Goal: Information Seeking & Learning: Learn about a topic

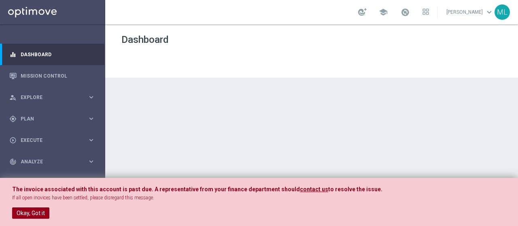
click at [27, 214] on button "Okay, Got it" at bounding box center [30, 213] width 37 height 11
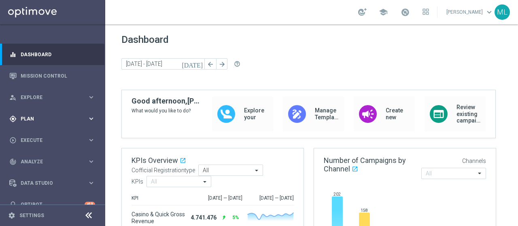
click at [30, 114] on div "gps_fixed Plan keyboard_arrow_right" at bounding box center [52, 118] width 104 height 21
click at [38, 138] on link "Target Groups" at bounding box center [52, 135] width 63 height 6
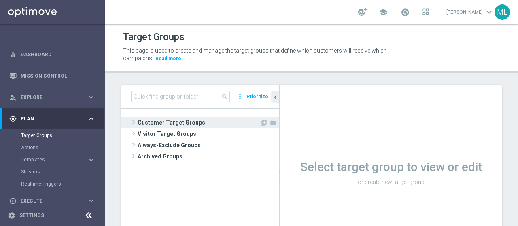
click at [134, 119] on span at bounding box center [133, 122] width 8 height 10
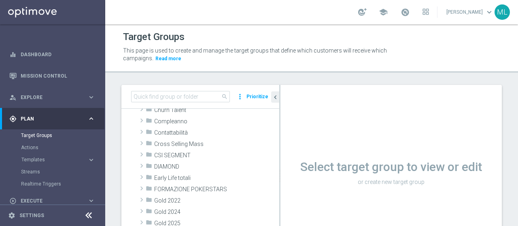
scroll to position [81, 0]
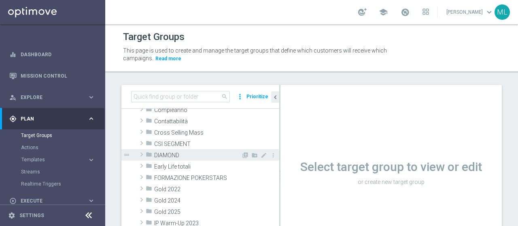
click at [141, 156] on span at bounding box center [142, 155] width 8 height 10
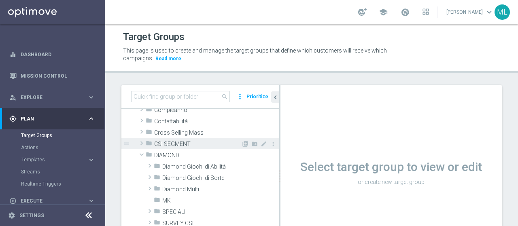
scroll to position [121, 0]
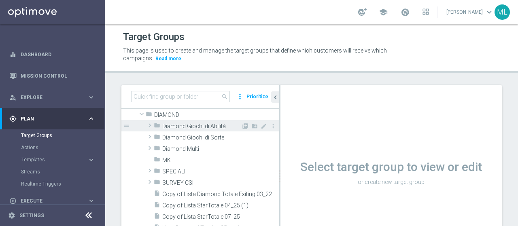
click at [149, 124] on span at bounding box center [150, 126] width 8 height 10
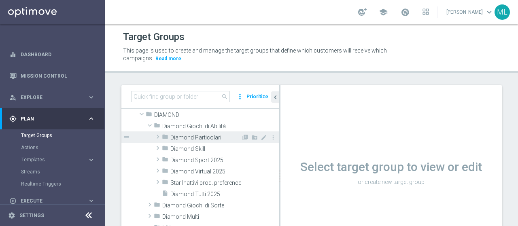
click at [158, 138] on span at bounding box center [158, 137] width 8 height 10
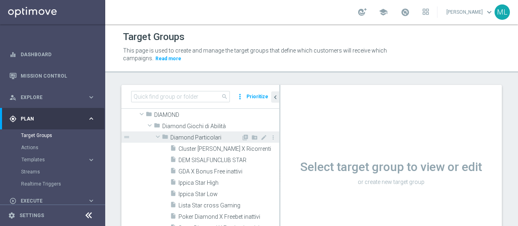
click at [158, 138] on span at bounding box center [158, 137] width 10 height 8
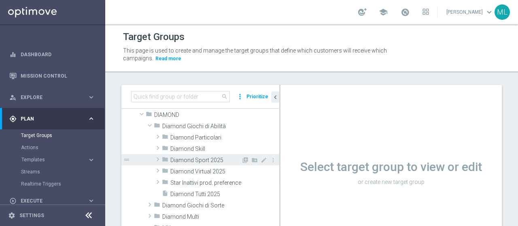
click at [158, 157] on span at bounding box center [158, 160] width 8 height 10
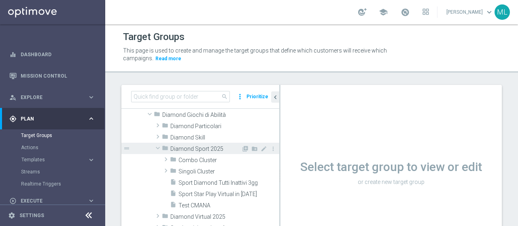
scroll to position [162, 0]
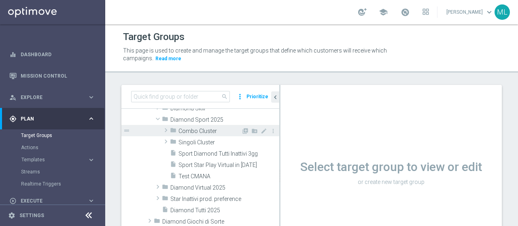
click at [166, 130] on span at bounding box center [166, 130] width 8 height 10
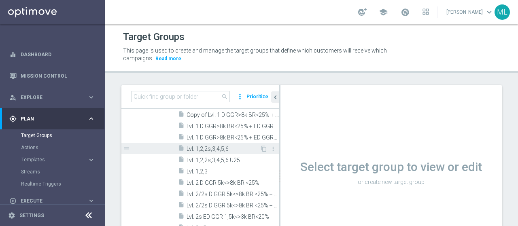
scroll to position [202, 0]
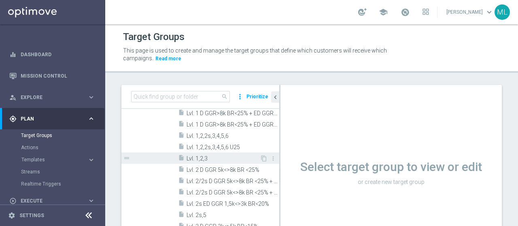
click at [204, 159] on span "Lvl. 1,2,3" at bounding box center [222, 158] width 73 height 7
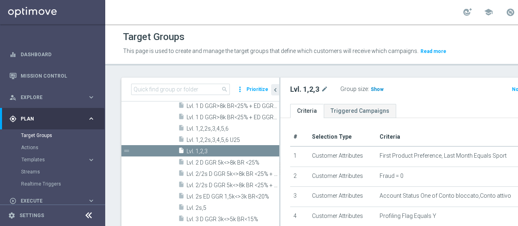
click at [377, 92] on span "Show" at bounding box center [377, 90] width 13 height 6
click at [374, 94] on span "204" at bounding box center [376, 91] width 10 height 8
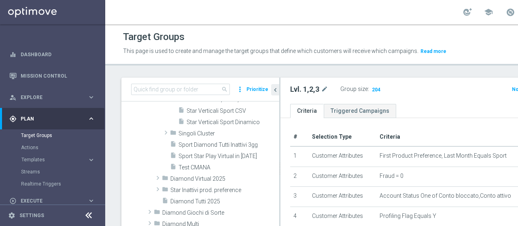
scroll to position [364, 0]
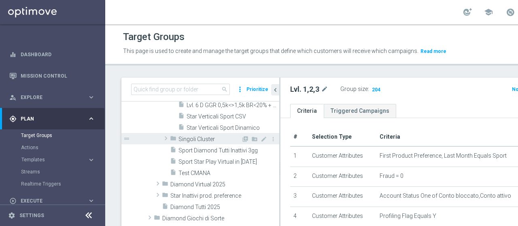
click at [163, 143] on span at bounding box center [166, 138] width 8 height 10
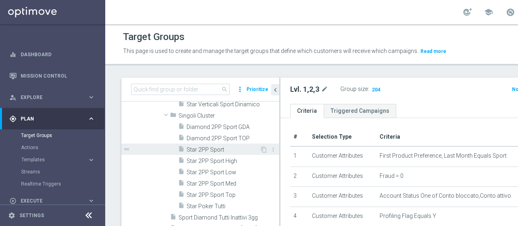
scroll to position [405, 0]
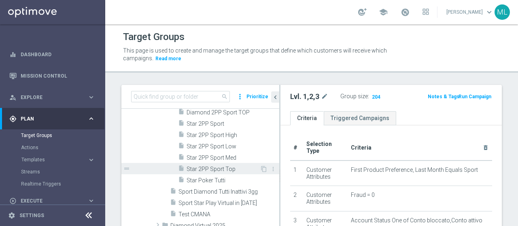
click at [218, 166] on span "Star 2PP Sport Top" at bounding box center [222, 169] width 73 height 7
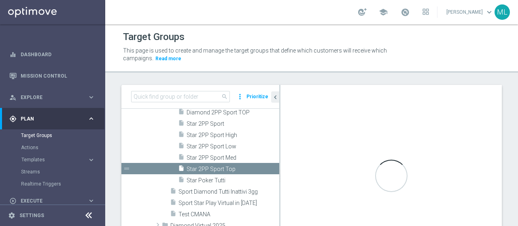
checkbox input "false"
type input "Singoli Cluster"
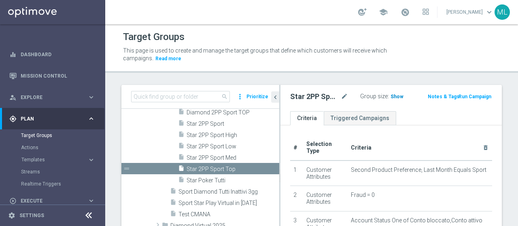
click at [392, 97] on span "Show" at bounding box center [396, 97] width 13 height 6
click at [392, 95] on span "37" at bounding box center [394, 98] width 7 height 8
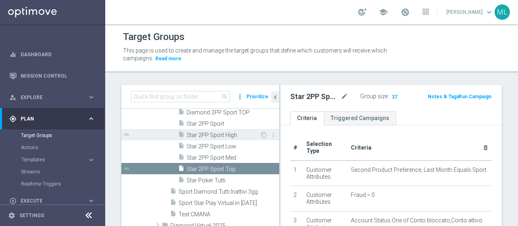
click at [222, 133] on span "Star 2PP Sport High" at bounding box center [222, 135] width 73 height 7
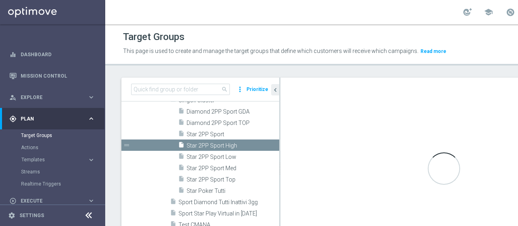
scroll to position [331, 0]
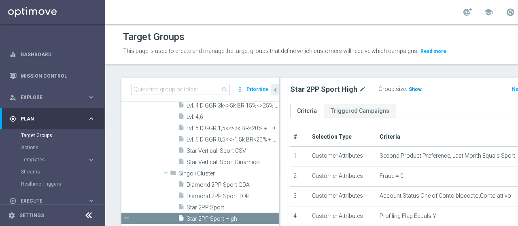
click at [409, 92] on span "Show" at bounding box center [415, 90] width 13 height 6
click at [409, 94] on span "121" at bounding box center [414, 91] width 10 height 8
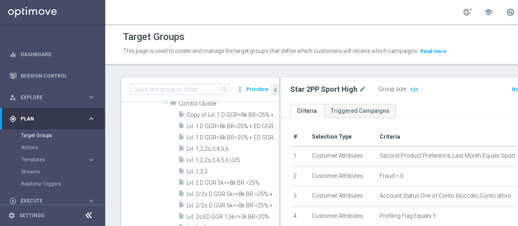
scroll to position [170, 0]
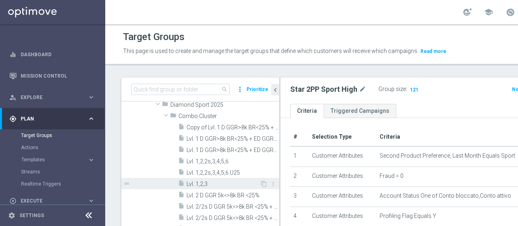
click at [203, 188] on span "Lvl. 1,2,3" at bounding box center [222, 184] width 73 height 7
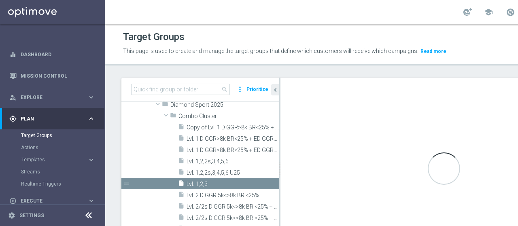
checkbox input "true"
type input "Combo Cluster"
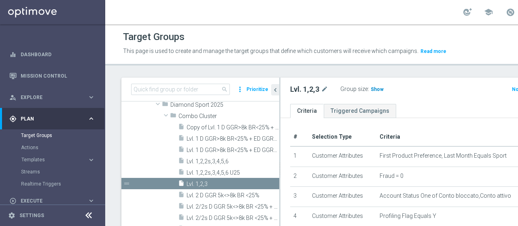
click at [379, 92] on span "Show" at bounding box center [377, 90] width 13 height 6
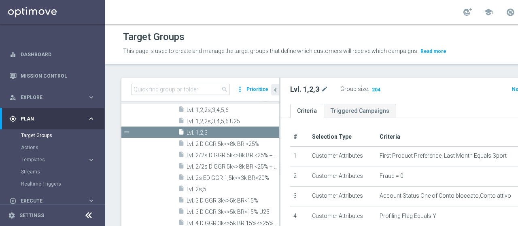
scroll to position [250, 0]
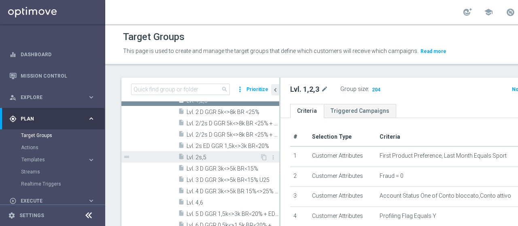
click at [205, 161] on span "Lvl. 2s,5" at bounding box center [222, 157] width 73 height 7
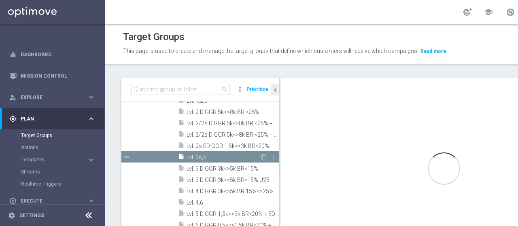
type textarea "1 and 2 and 3 and 4 and 5 and 6 and 7 and 8 and 9 and 10 and ((11 and 12 and 13…"
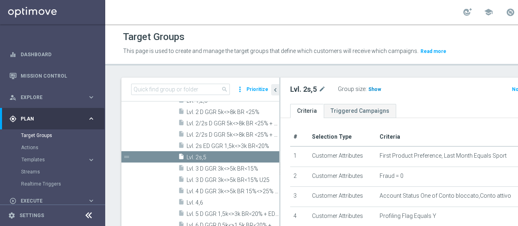
click at [371, 92] on span "Show" at bounding box center [374, 90] width 13 height 6
click at [371, 94] on span "195" at bounding box center [374, 91] width 10 height 8
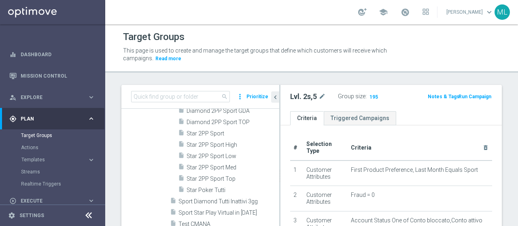
scroll to position [412, 0]
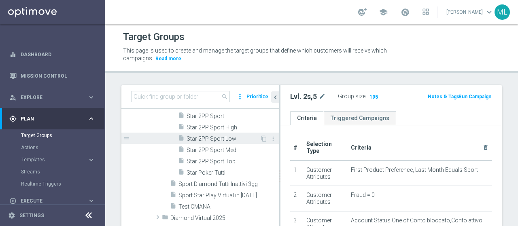
click at [227, 140] on span "Star 2PP Sport Low" at bounding box center [222, 139] width 73 height 7
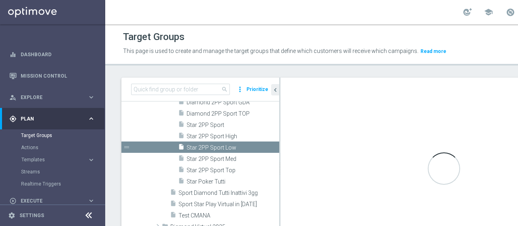
checkbox input "false"
type input "Singoli Cluster"
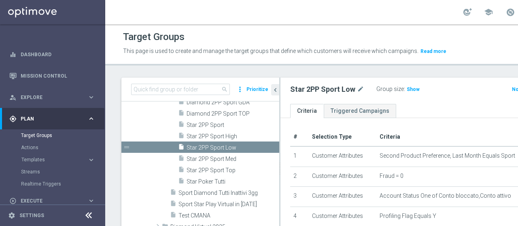
scroll to position [342, 0]
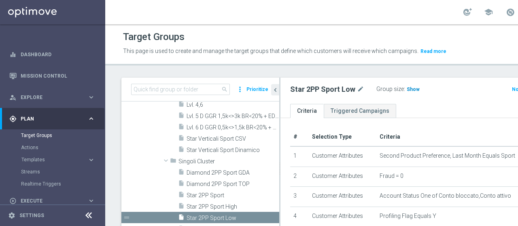
click at [407, 92] on span "Show" at bounding box center [413, 90] width 13 height 6
click at [407, 94] on span "248" at bounding box center [412, 91] width 10 height 8
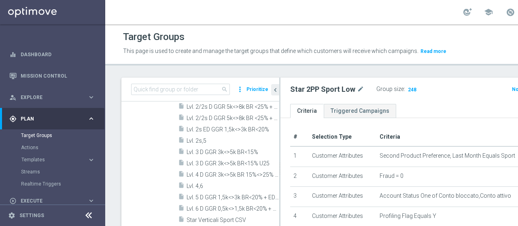
scroll to position [261, 0]
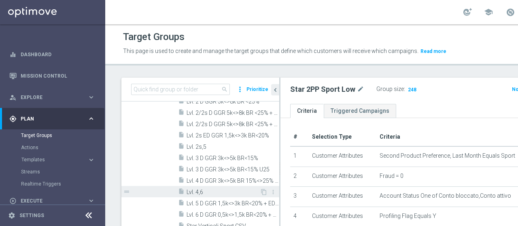
click at [195, 196] on span "Lvl. 4,6" at bounding box center [222, 192] width 73 height 7
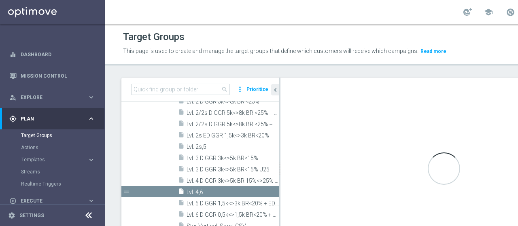
checkbox input "true"
type input "Combo Cluster"
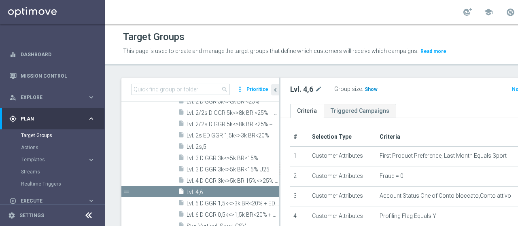
click at [367, 92] on span "Show" at bounding box center [370, 90] width 13 height 6
click at [370, 94] on span "126" at bounding box center [370, 91] width 10 height 8
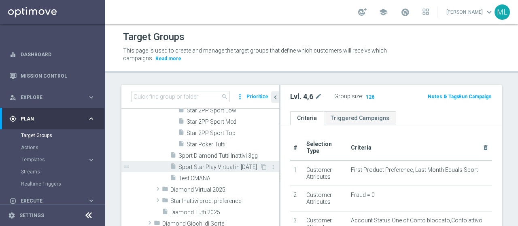
scroll to position [423, 0]
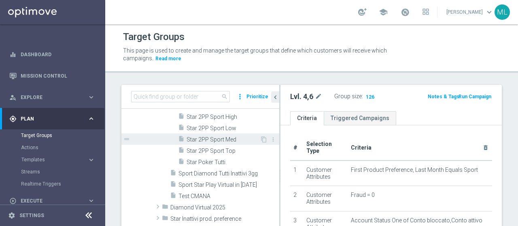
click at [218, 141] on span "Star 2PP Sport Med" at bounding box center [222, 139] width 73 height 7
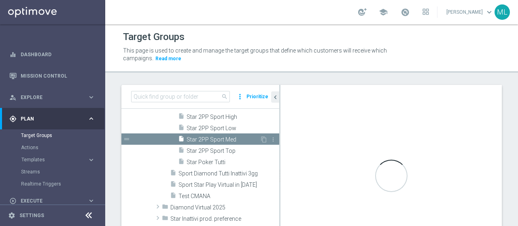
checkbox input "false"
type input "Singoli Cluster"
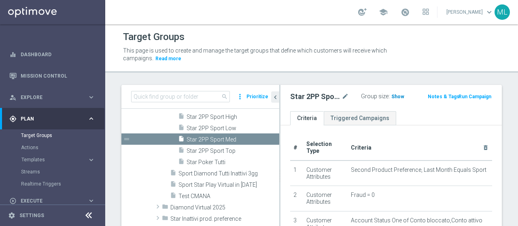
click at [395, 95] on span "Show" at bounding box center [397, 97] width 13 height 6
click at [394, 97] on span "162" at bounding box center [397, 98] width 10 height 8
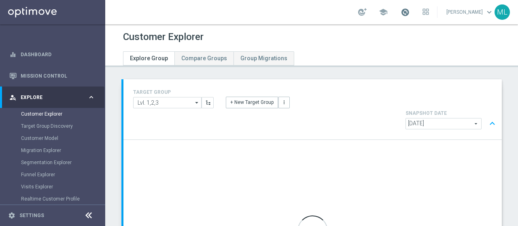
click at [400, 15] on span at bounding box center [404, 12] width 9 height 9
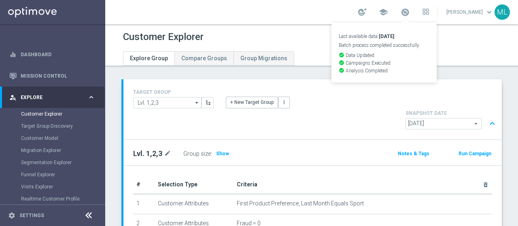
scroll to position [81, 0]
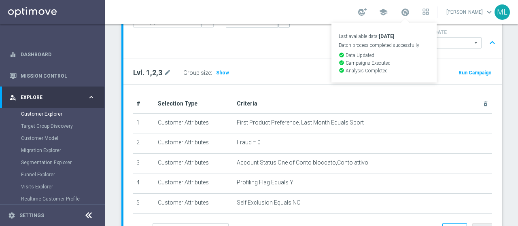
click at [502, 96] on div "TARGET GROUP Lvl. 1,2,3 Lvl. 1,2,3 arrow_drop_down Show Selected 0 of NaN" at bounding box center [311, 141] width 413 height 286
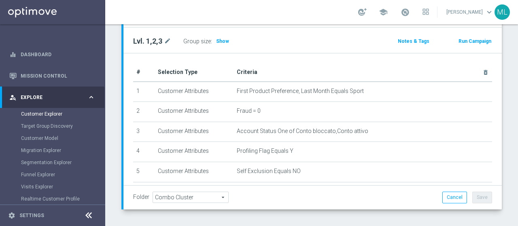
scroll to position [125, 0]
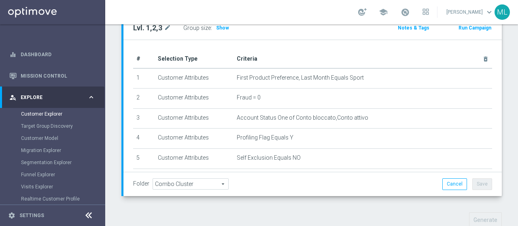
scroll to position [247, 0]
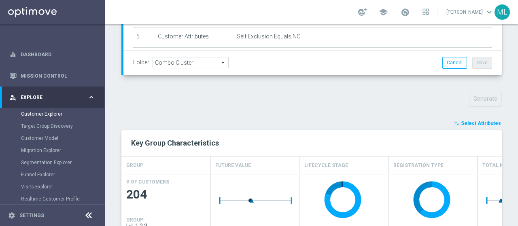
click at [474, 121] on span "Select Attributes" at bounding box center [481, 124] width 40 height 6
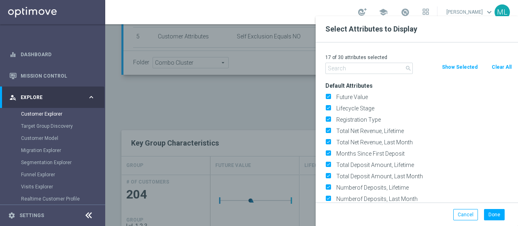
click at [350, 68] on input "text" at bounding box center [368, 68] width 87 height 11
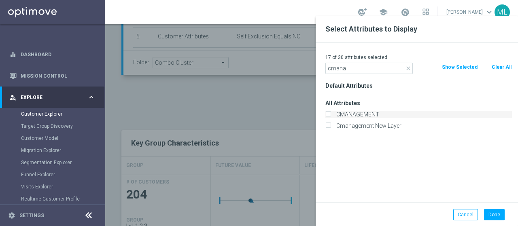
type input "cmana"
click at [328, 113] on input "CMANAGEMENT" at bounding box center [327, 115] width 5 height 5
checkbox input "true"
drag, startPoint x: 349, startPoint y: 70, endPoint x: 307, endPoint y: 66, distance: 41.8
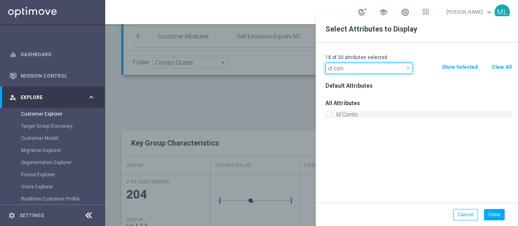
type input "id con"
click at [327, 115] on input "Id Conto" at bounding box center [327, 115] width 5 height 5
checkbox input "true"
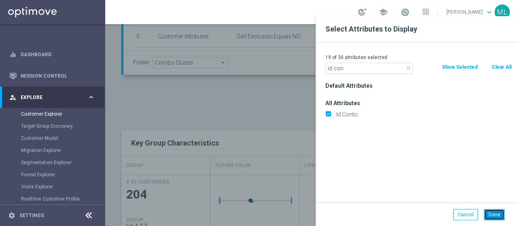
click at [494, 212] on button "Done" at bounding box center [494, 214] width 21 height 11
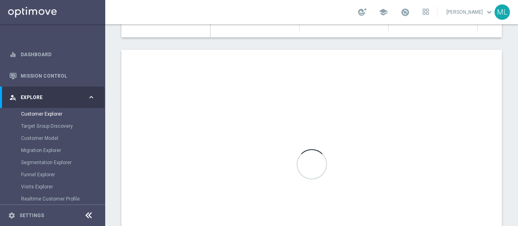
scroll to position [449, 0]
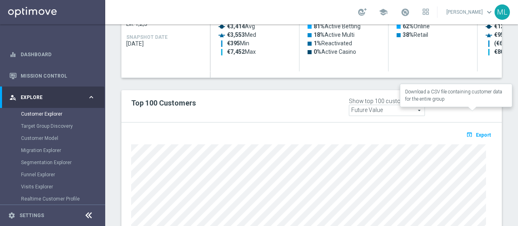
click at [476, 132] on span "Export" at bounding box center [483, 135] width 15 height 6
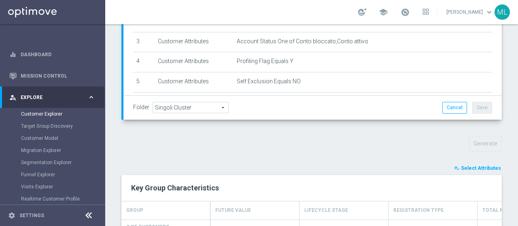
scroll to position [243, 0]
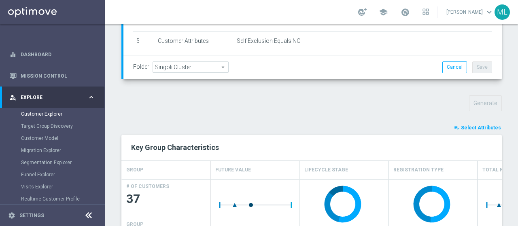
click at [477, 125] on span "Select Attributes" at bounding box center [481, 128] width 40 height 6
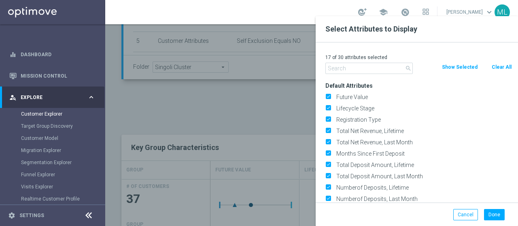
click at [353, 70] on input "text" at bounding box center [368, 68] width 87 height 11
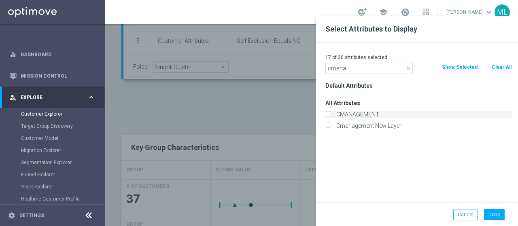
type input "cmana"
click at [328, 115] on input "CMANAGEMENT" at bounding box center [327, 115] width 5 height 5
checkbox input "true"
drag, startPoint x: 350, startPoint y: 70, endPoint x: 249, endPoint y: 67, distance: 100.4
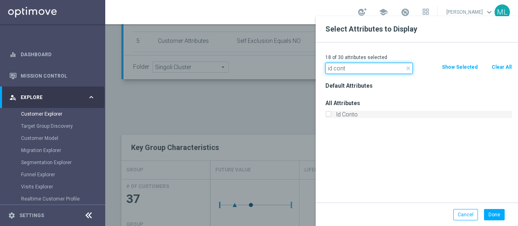
type input "id cont"
click at [330, 115] on input "Id Conto" at bounding box center [327, 115] width 5 height 5
checkbox input "true"
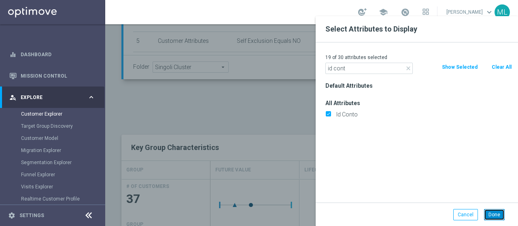
click at [494, 214] on button "Done" at bounding box center [494, 214] width 21 height 11
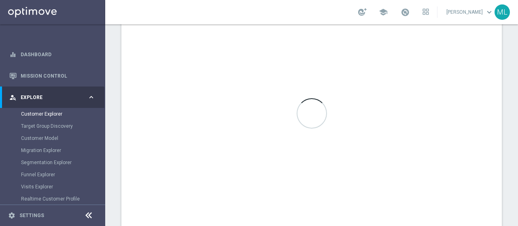
scroll to position [460, 0]
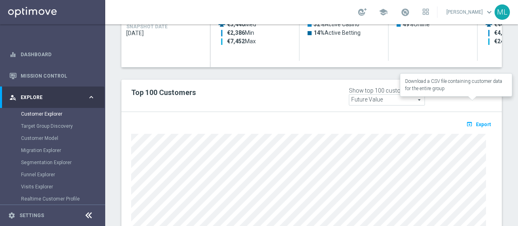
click at [476, 122] on span "Export" at bounding box center [483, 125] width 15 height 6
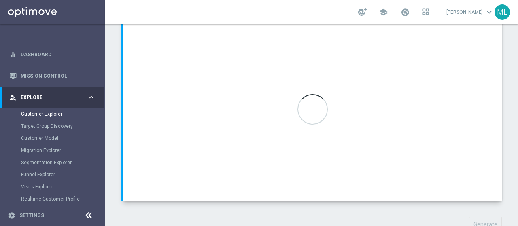
scroll to position [126, 0]
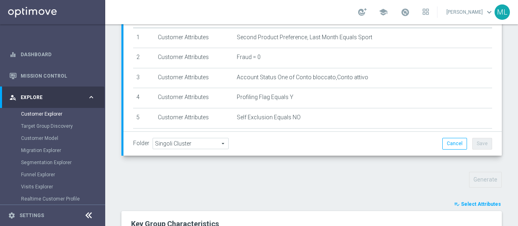
scroll to position [247, 0]
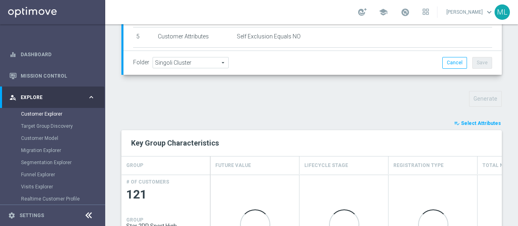
click at [476, 121] on span "Select Attributes" at bounding box center [481, 124] width 40 height 6
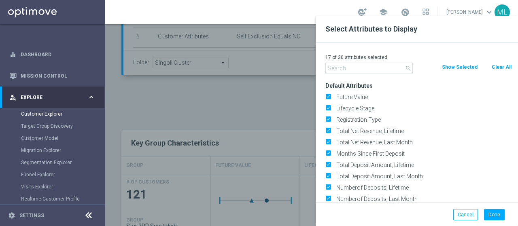
click at [367, 68] on input "text" at bounding box center [368, 68] width 87 height 11
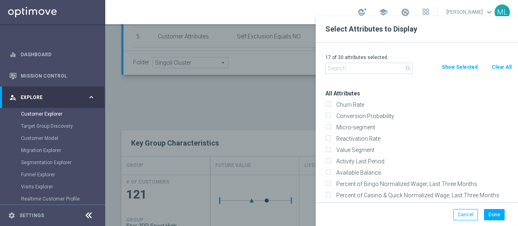
scroll to position [0, 0]
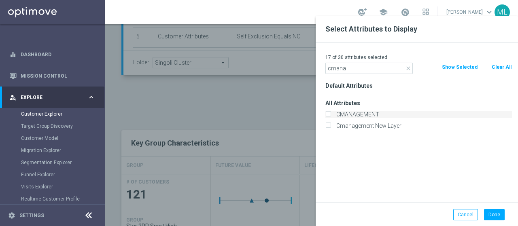
type input "cmana"
click at [329, 113] on input "CMANAGEMENT" at bounding box center [327, 115] width 5 height 5
checkbox input "true"
drag, startPoint x: 350, startPoint y: 66, endPoint x: 307, endPoint y: 72, distance: 43.4
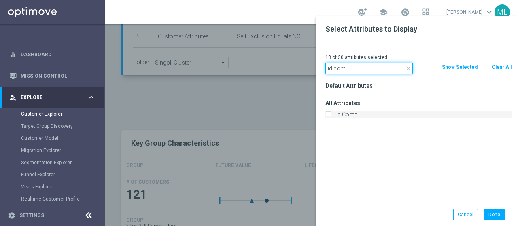
type input "id cont"
click at [328, 115] on input "Id Conto" at bounding box center [327, 115] width 5 height 5
checkbox input "true"
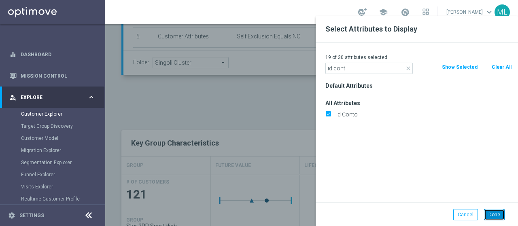
drag, startPoint x: 496, startPoint y: 215, endPoint x: 472, endPoint y: 214, distance: 24.3
click at [496, 215] on button "Done" at bounding box center [494, 214] width 21 height 11
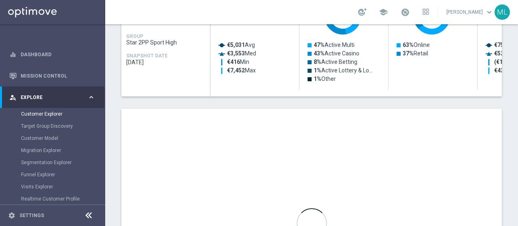
scroll to position [449, 0]
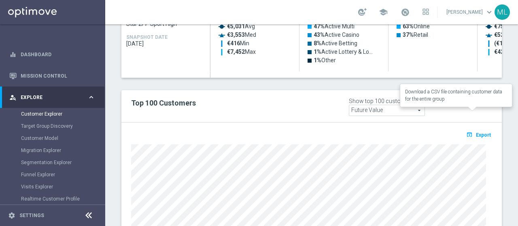
click at [476, 132] on span "Export" at bounding box center [483, 135] width 15 height 6
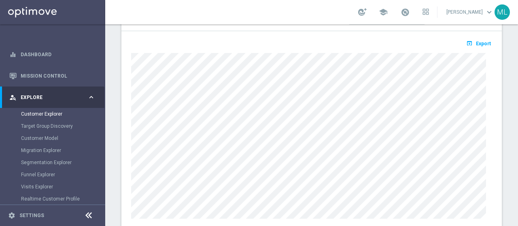
scroll to position [339, 0]
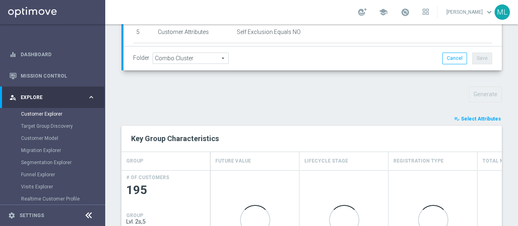
scroll to position [287, 0]
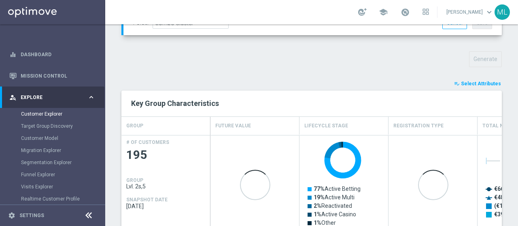
click at [471, 81] on span "Select Attributes" at bounding box center [481, 84] width 40 height 6
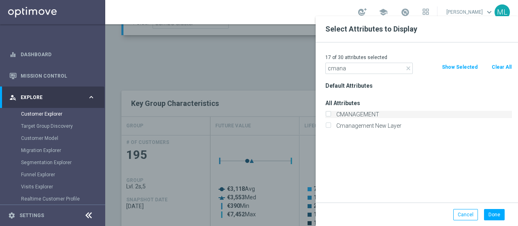
type input "cmana"
click at [329, 113] on input "CMANAGEMENT" at bounding box center [327, 115] width 5 height 5
checkbox input "true"
drag, startPoint x: 347, startPoint y: 68, endPoint x: 282, endPoint y: 68, distance: 65.1
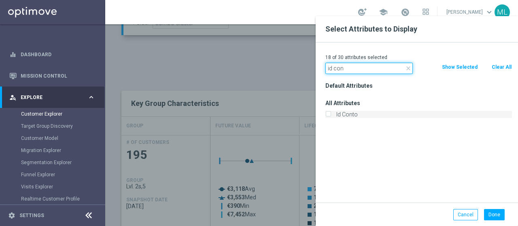
type input "id con"
click at [327, 114] on input "Id Conto" at bounding box center [327, 115] width 5 height 5
checkbox input "true"
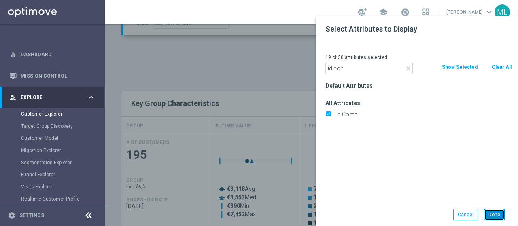
click at [492, 214] on button "Done" at bounding box center [494, 214] width 21 height 11
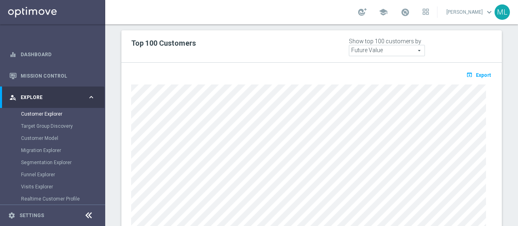
scroll to position [460, 0]
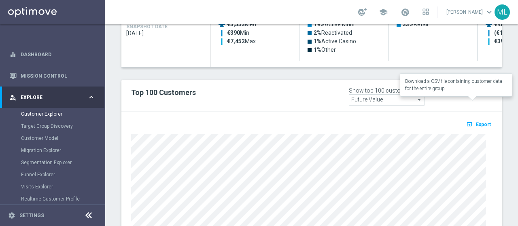
click at [476, 122] on span "Export" at bounding box center [483, 125] width 15 height 6
click at [477, 122] on span "Export" at bounding box center [483, 125] width 15 height 6
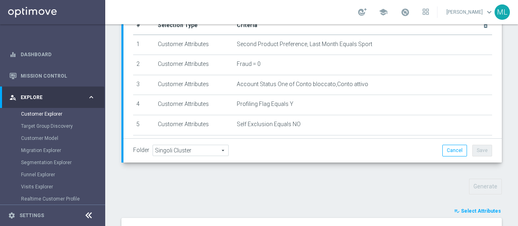
scroll to position [165, 0]
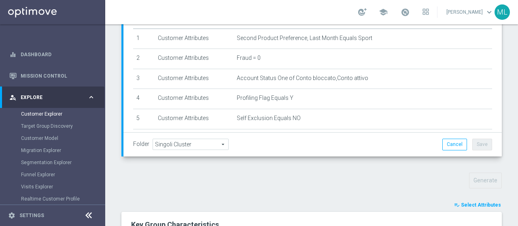
click at [468, 202] on span "Select Attributes" at bounding box center [481, 205] width 40 height 6
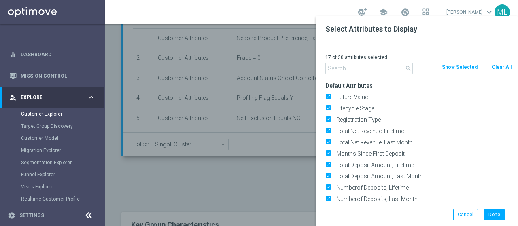
click at [352, 68] on input "text" at bounding box center [368, 68] width 87 height 11
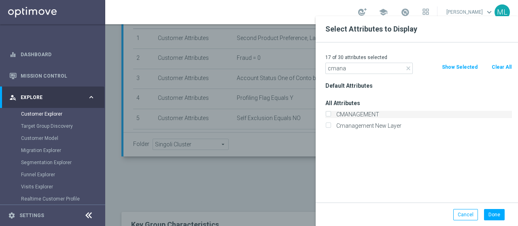
type input "cmana"
click at [329, 114] on input "CMANAGEMENT" at bounding box center [327, 115] width 5 height 5
checkbox input "true"
drag, startPoint x: 349, startPoint y: 72, endPoint x: 301, endPoint y: 70, distance: 47.8
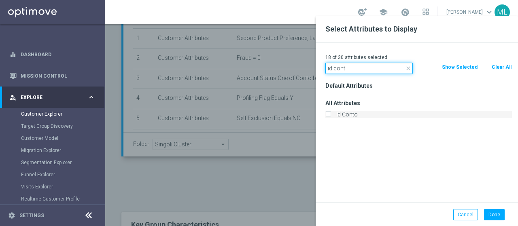
type input "id cont"
click at [329, 113] on input "Id Conto" at bounding box center [327, 115] width 5 height 5
checkbox input "true"
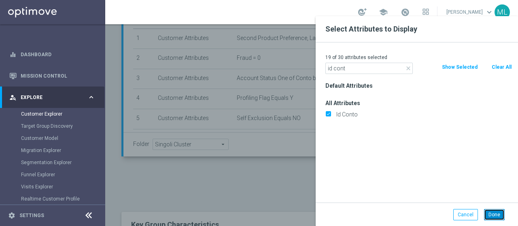
click at [493, 215] on button "Done" at bounding box center [494, 214] width 21 height 11
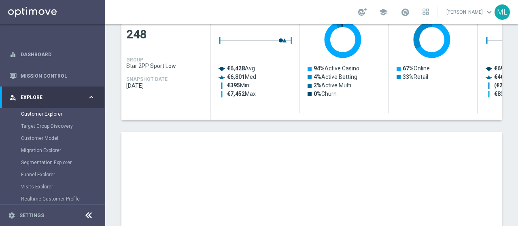
scroll to position [449, 0]
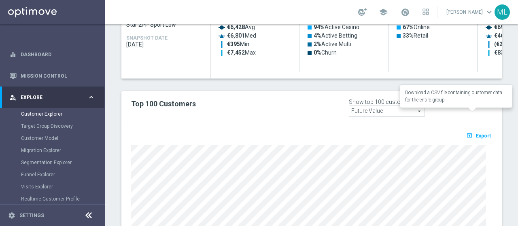
click at [478, 133] on span "Export" at bounding box center [483, 136] width 15 height 6
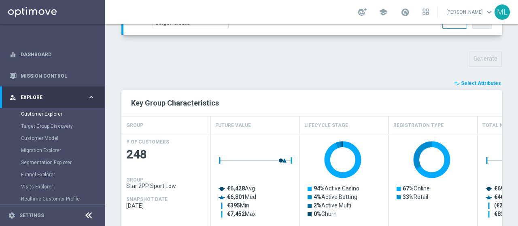
scroll to position [287, 0]
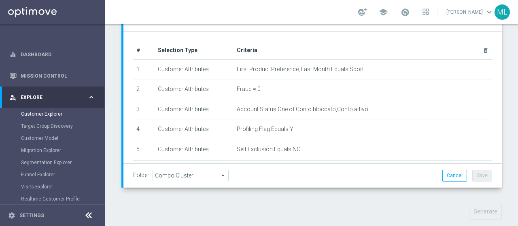
scroll to position [247, 0]
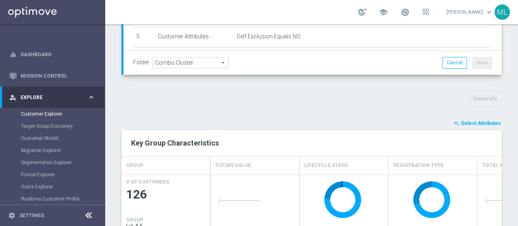
click at [485, 121] on span "Select Attributes" at bounding box center [481, 124] width 40 height 6
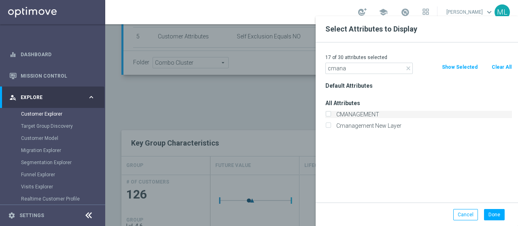
type input "cmana"
click at [330, 114] on input "CMANAGEMENT" at bounding box center [327, 115] width 5 height 5
checkbox input "true"
drag, startPoint x: 337, startPoint y: 68, endPoint x: 252, endPoint y: 63, distance: 85.1
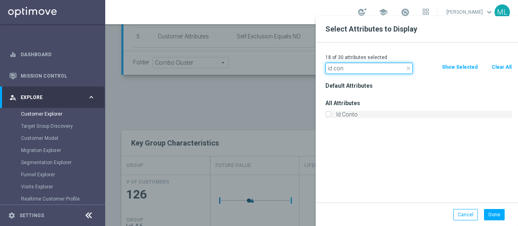
type input "id con"
click at [327, 114] on input "Id Conto" at bounding box center [327, 115] width 5 height 5
checkbox input "true"
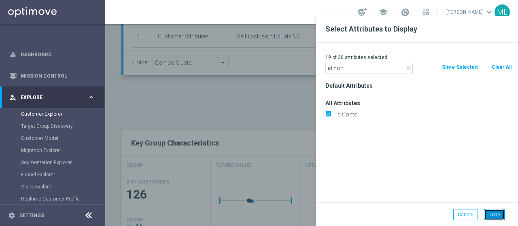
click at [495, 215] on button "Done" at bounding box center [494, 214] width 21 height 11
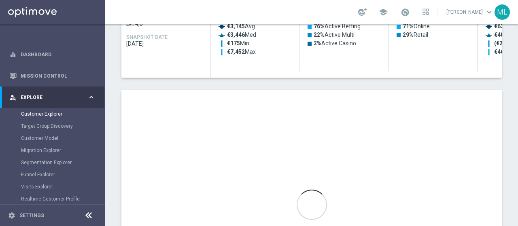
scroll to position [409, 0]
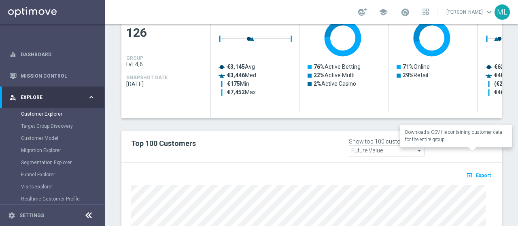
click at [477, 170] on button "open_in_browser Export" at bounding box center [478, 175] width 27 height 11
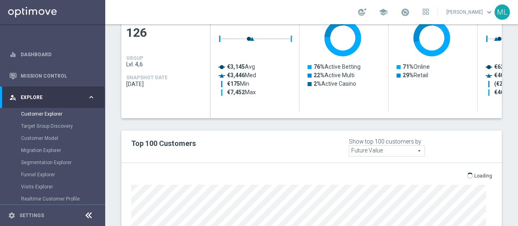
click at [434, 99] on div "playlist_add_check Select Attributes Key Group Characteristics GROUP Future Val…" at bounding box center [311, 158] width 380 height 403
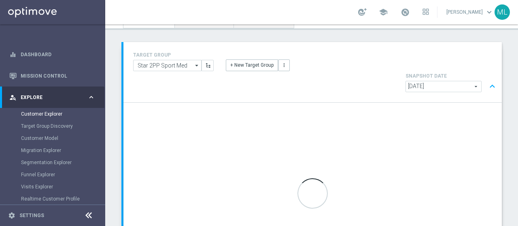
scroll to position [126, 0]
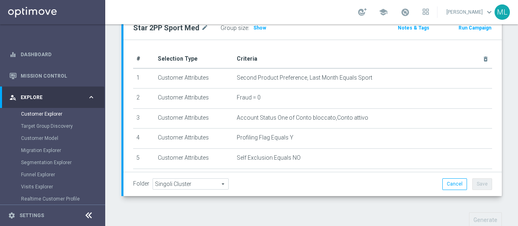
scroll to position [207, 0]
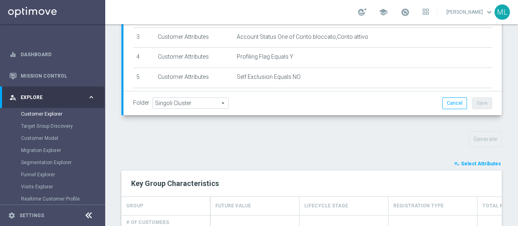
click at [473, 161] on span "Select Attributes" at bounding box center [481, 164] width 40 height 6
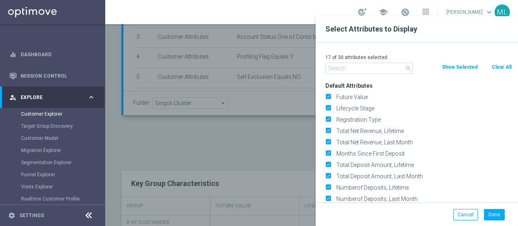
click at [349, 68] on input "text" at bounding box center [368, 68] width 87 height 11
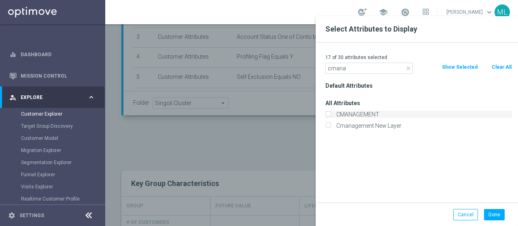
type input "cmana"
click at [328, 113] on input "CMANAGEMENT" at bounding box center [327, 115] width 5 height 5
checkbox input "true"
drag, startPoint x: 347, startPoint y: 69, endPoint x: 276, endPoint y: 69, distance: 71.2
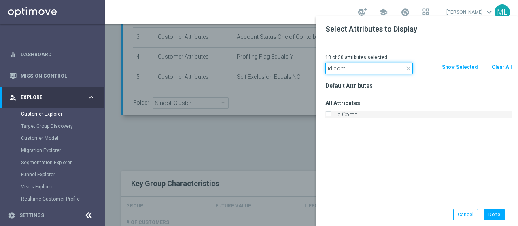
type input "id cont"
click at [328, 113] on input "Id Conto" at bounding box center [327, 115] width 5 height 5
checkbox input "true"
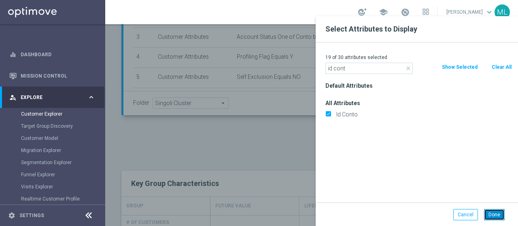
click at [491, 215] on button "Done" at bounding box center [494, 214] width 21 height 11
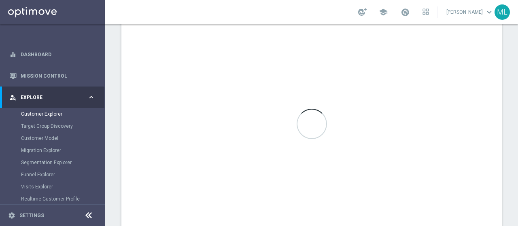
scroll to position [449, 0]
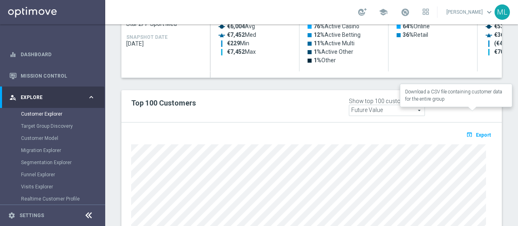
click at [479, 132] on span "Export" at bounding box center [483, 135] width 15 height 6
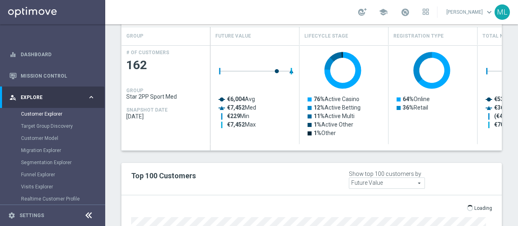
scroll to position [247, 0]
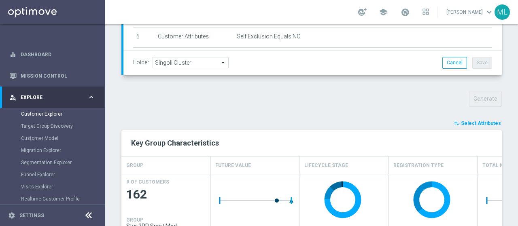
click at [482, 121] on span "Select Attributes" at bounding box center [481, 124] width 40 height 6
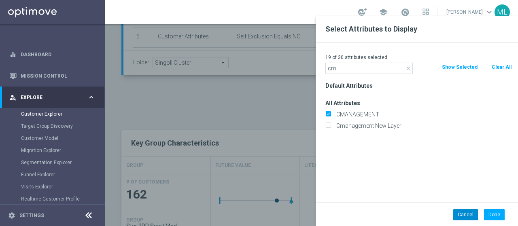
type input "cm"
click at [469, 214] on button "Cancel" at bounding box center [465, 214] width 25 height 11
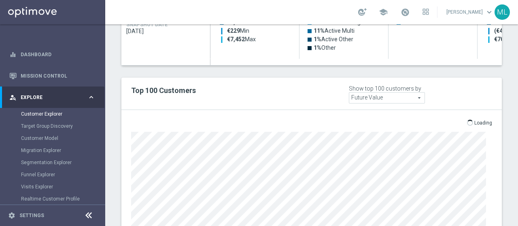
scroll to position [449, 0]
